Goal: Communication & Community: Participate in discussion

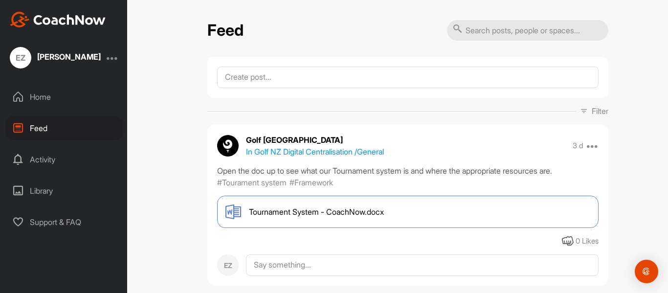
click at [70, 148] on div "Activity" at bounding box center [63, 159] width 117 height 24
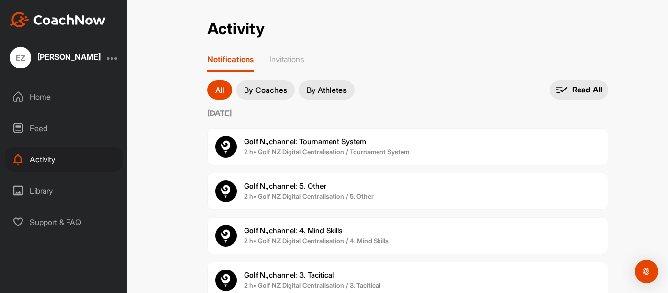
click at [252, 91] on p "By Coaches" at bounding box center [265, 90] width 43 height 8
click at [330, 88] on p "By Athletes" at bounding box center [327, 90] width 40 height 8
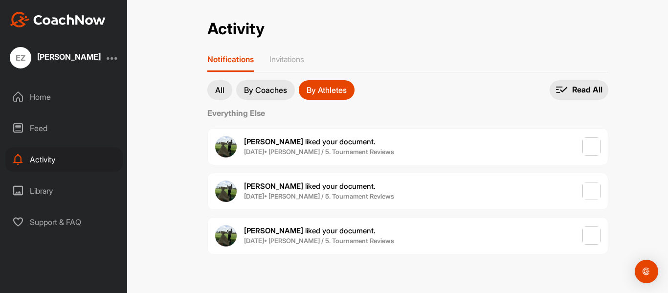
click at [278, 95] on button "By Coaches" at bounding box center [265, 90] width 59 height 20
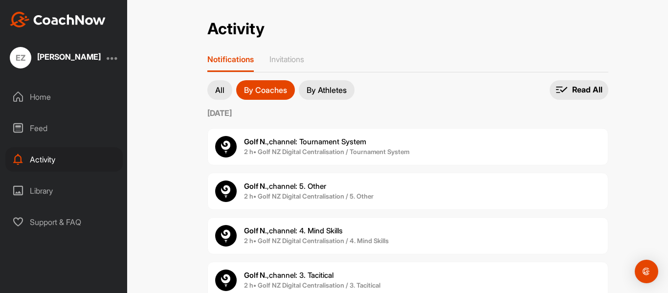
click at [303, 88] on button "By Athletes" at bounding box center [327, 90] width 56 height 20
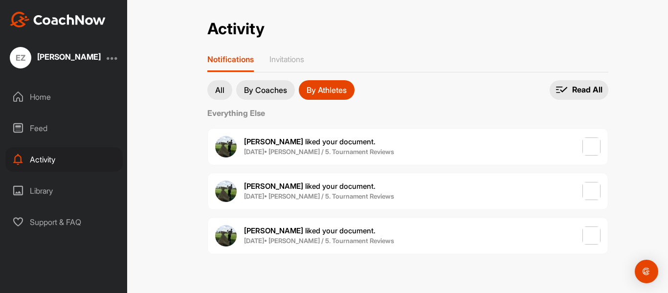
click at [228, 136] on img at bounding box center [226, 147] width 22 height 22
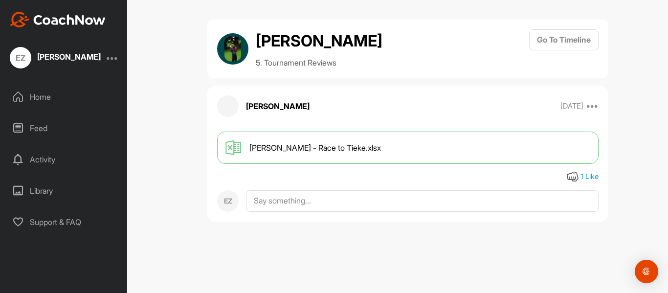
click at [589, 177] on div "1 Like" at bounding box center [589, 176] width 18 height 11
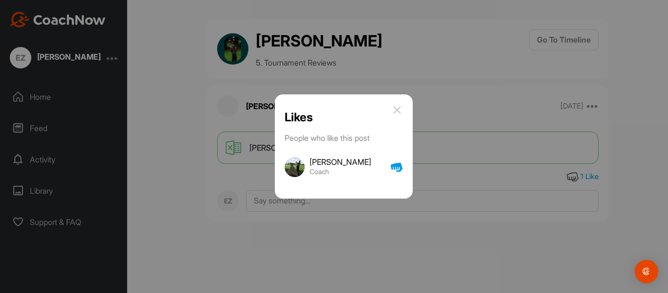
click at [321, 162] on h3 "[PERSON_NAME]" at bounding box center [340, 162] width 62 height 8
click at [298, 164] on img at bounding box center [295, 167] width 20 height 20
click at [396, 107] on img at bounding box center [397, 110] width 12 height 12
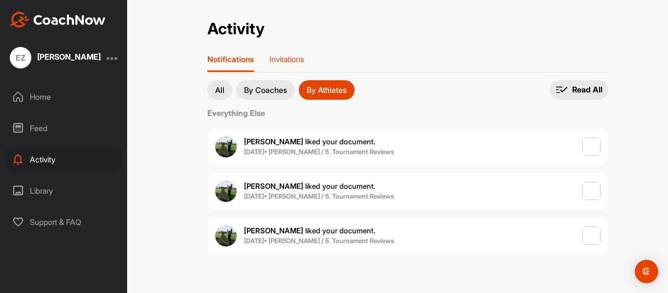
click at [286, 54] on p "Invitations" at bounding box center [286, 59] width 35 height 10
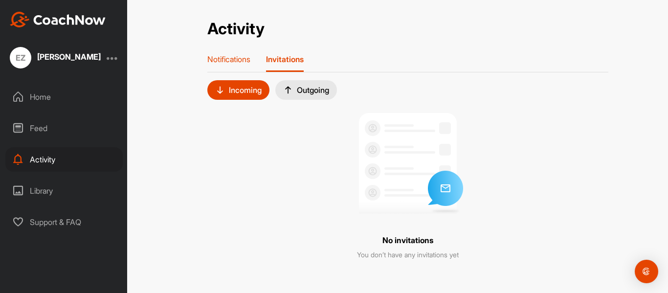
click at [227, 66] on div "Notifications" at bounding box center [228, 63] width 43 height 18
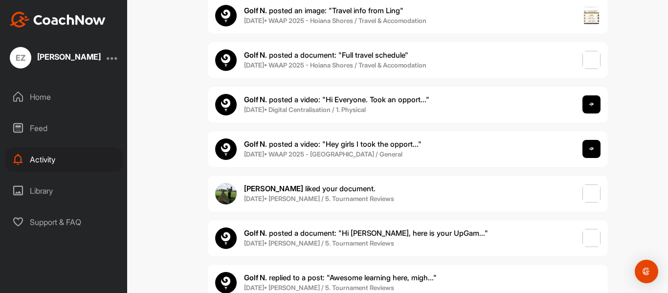
scroll to position [1399, 0]
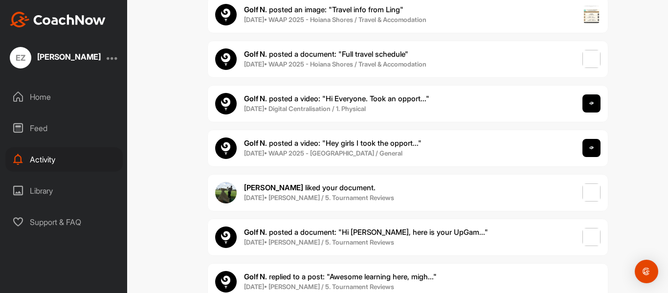
click at [510, 188] on div "[PERSON_NAME] liked your document . [DATE] • [PERSON_NAME] / 5. Tournament Revi…" at bounding box center [407, 192] width 401 height 37
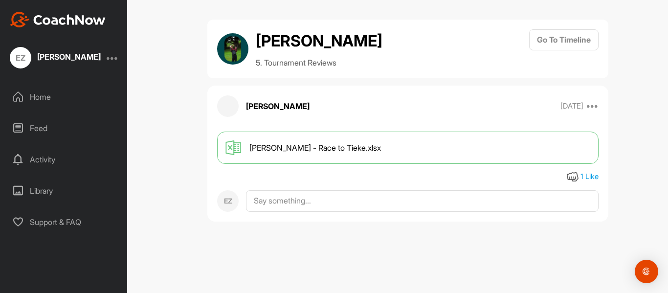
click at [298, 154] on div "[PERSON_NAME] - Race to Tieke.xlsx" at bounding box center [407, 147] width 381 height 32
